Goal: Information Seeking & Learning: Learn about a topic

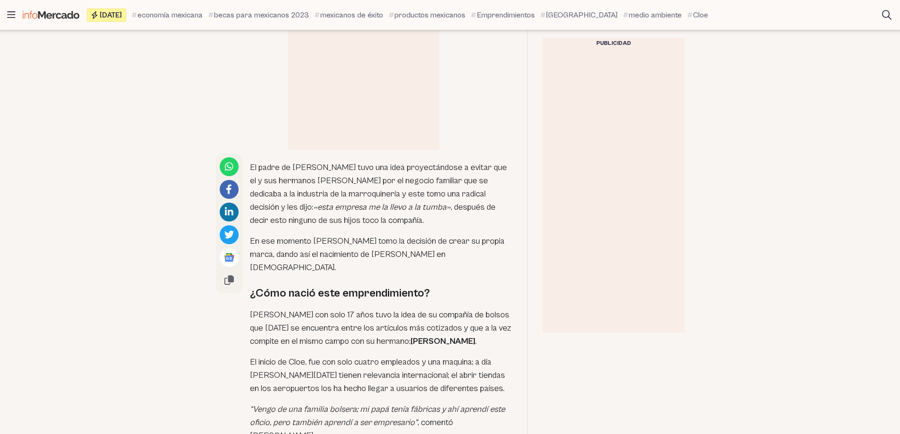
scroll to position [473, 0]
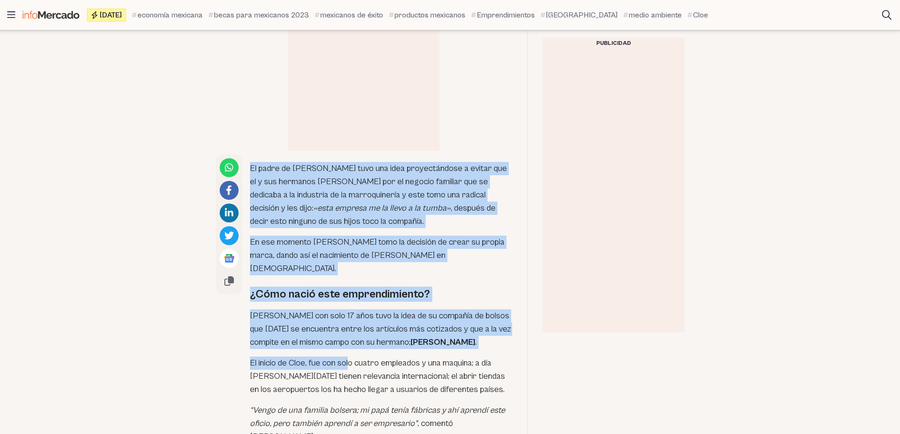
drag, startPoint x: 250, startPoint y: 170, endPoint x: 350, endPoint y: 346, distance: 202.1
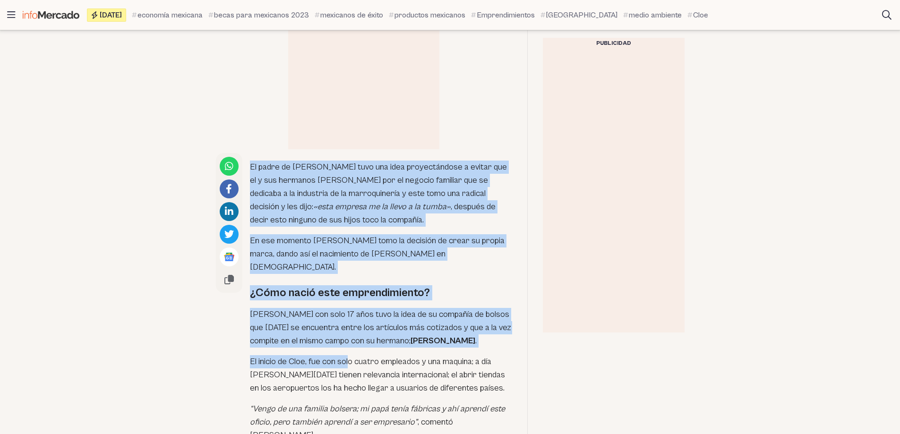
scroll to position [520, 0]
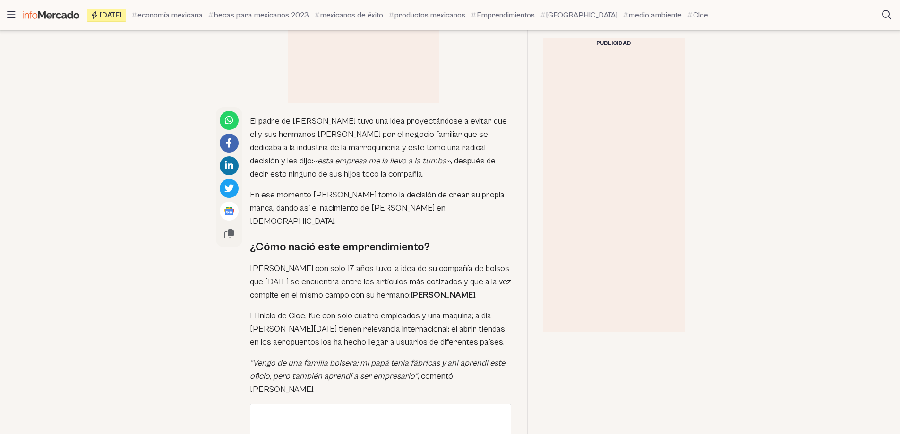
click at [475, 358] on em "“Vengo de una familia bolsera; mi papá tenía fábricas y ahí aprendí este oficio…" at bounding box center [377, 369] width 255 height 23
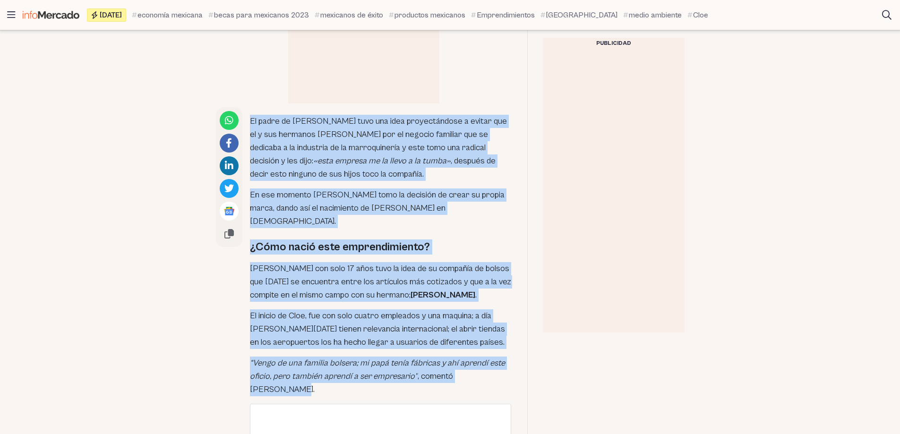
drag, startPoint x: 498, startPoint y: 362, endPoint x: 251, endPoint y: 117, distance: 347.2
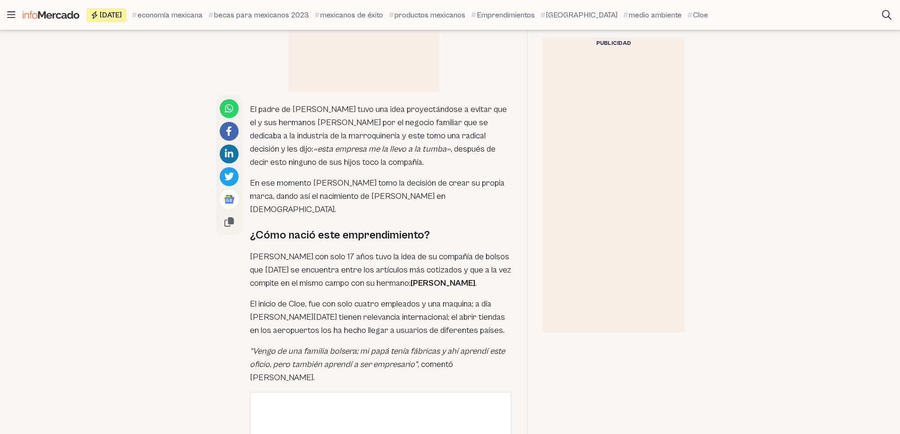
scroll to position [567, 0]
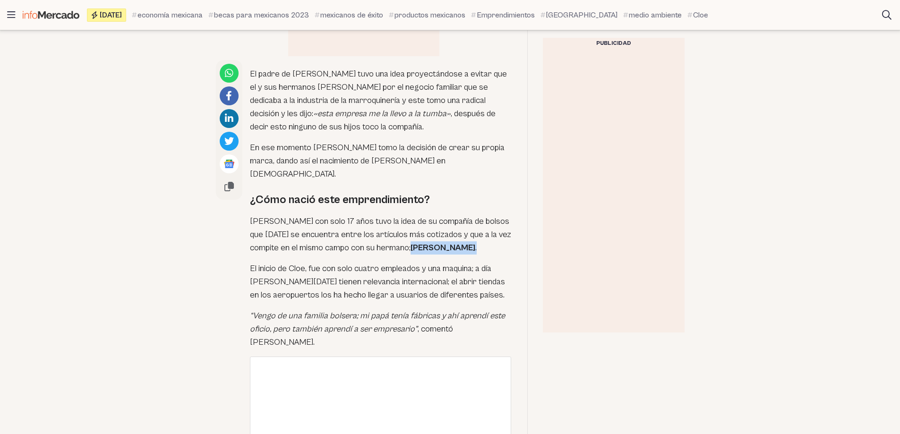
drag, startPoint x: 365, startPoint y: 238, endPoint x: 411, endPoint y: 239, distance: 45.8
click at [411, 239] on p "[PERSON_NAME] con solo 17 años tuvo la idea de su compañía de bolsos que [DATE]…" at bounding box center [381, 235] width 262 height 40
click at [428, 232] on p "[PERSON_NAME] con solo 17 años tuvo la idea de su compañía de bolsos que [DATE]…" at bounding box center [381, 235] width 262 height 40
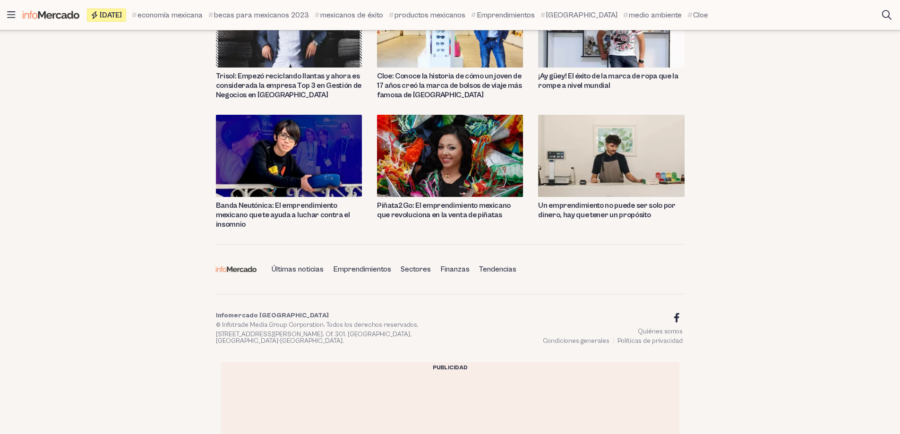
scroll to position [2477, 0]
